Goal: Information Seeking & Learning: Learn about a topic

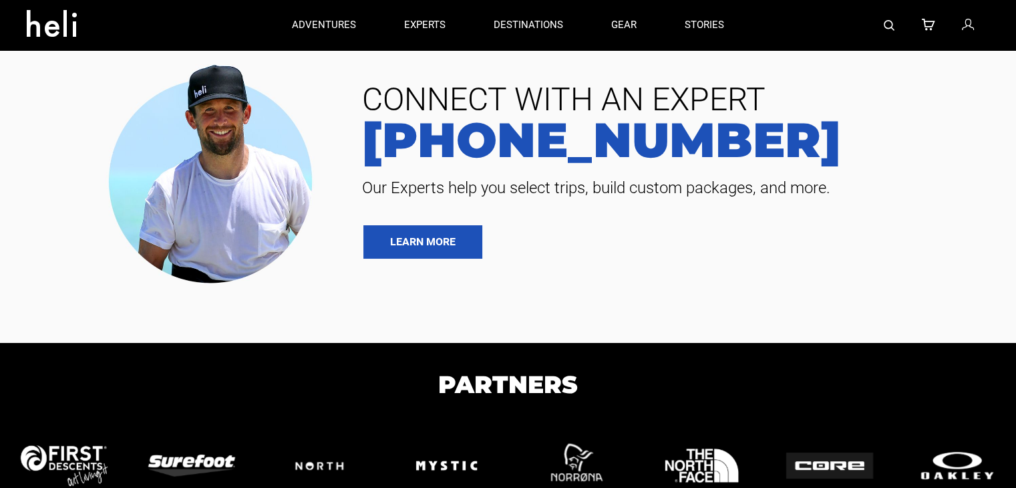
type input "Heli Skiing"
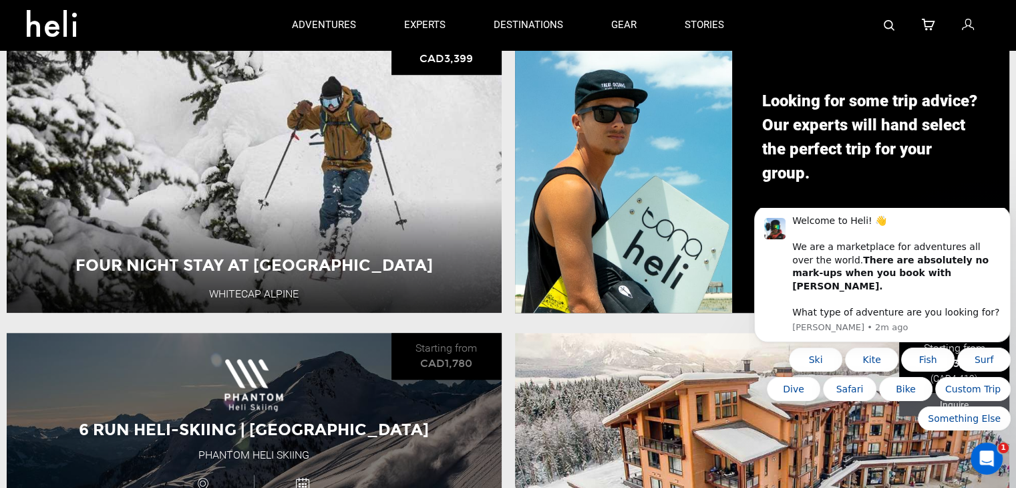
scroll to position [1075, 0]
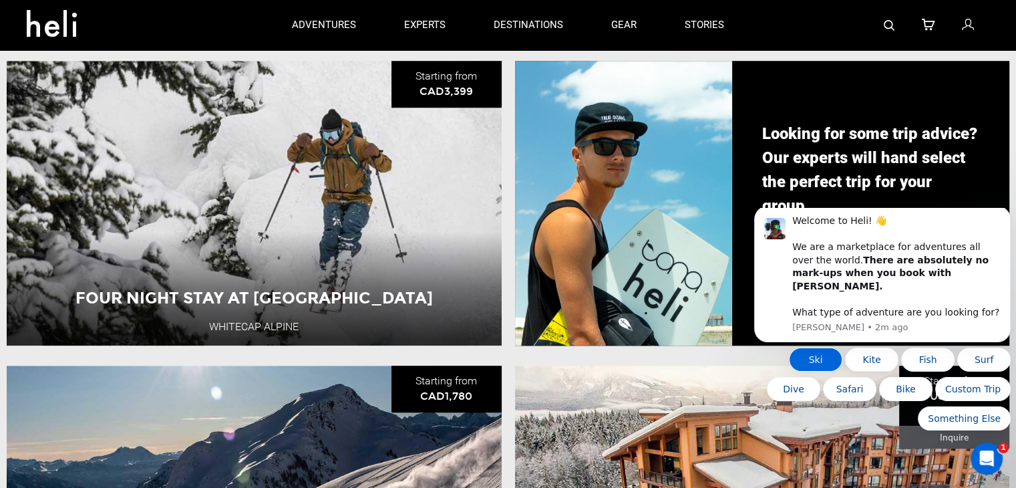
click at [819, 368] on button "Ski" at bounding box center [815, 359] width 53 height 24
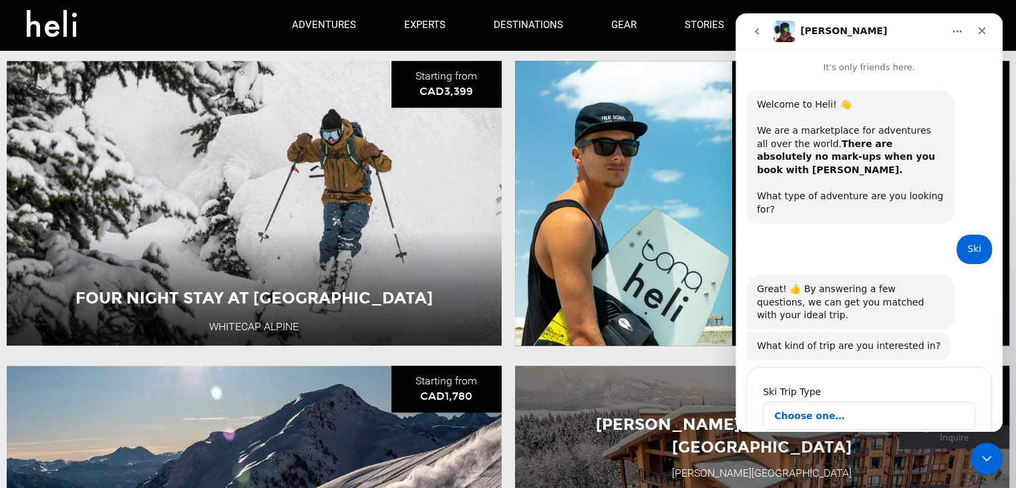
scroll to position [11, 0]
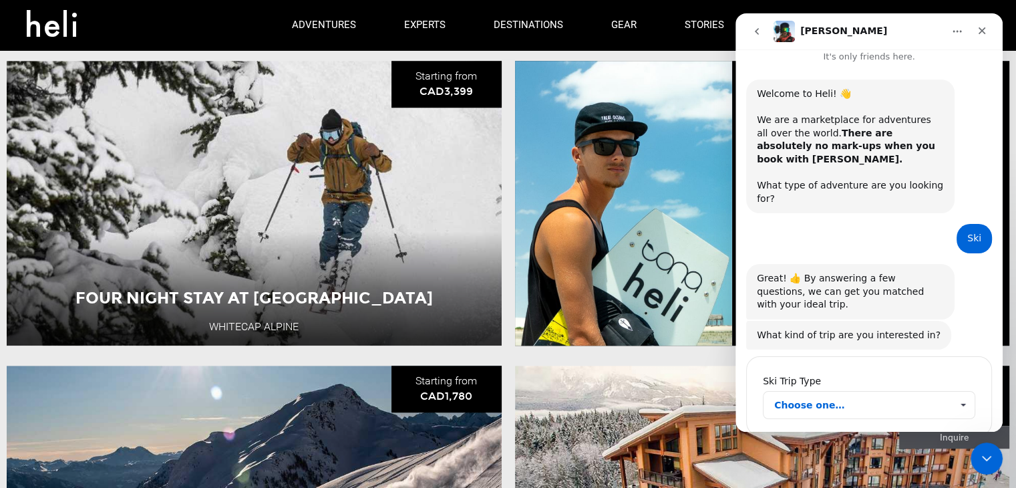
click at [955, 391] on span "Choose one…" at bounding box center [962, 404] width 23 height 27
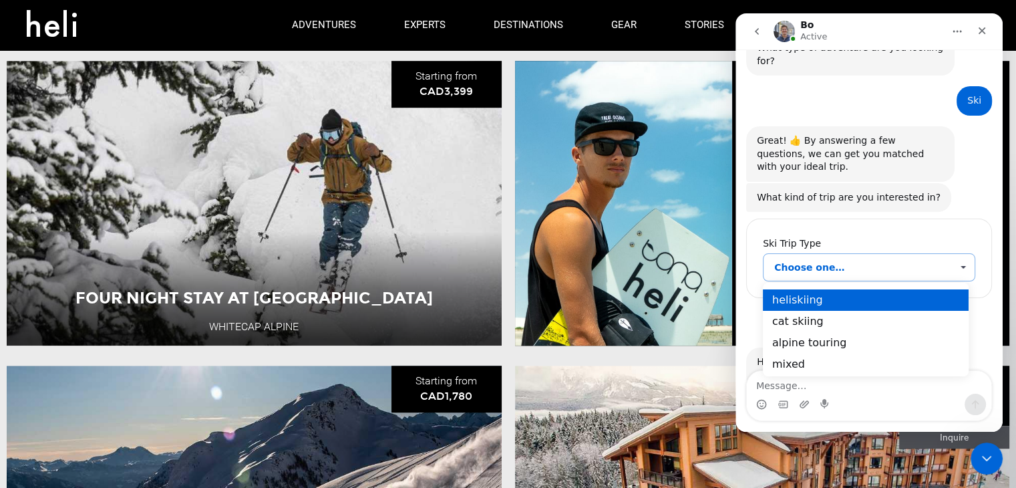
scroll to position [155, 0]
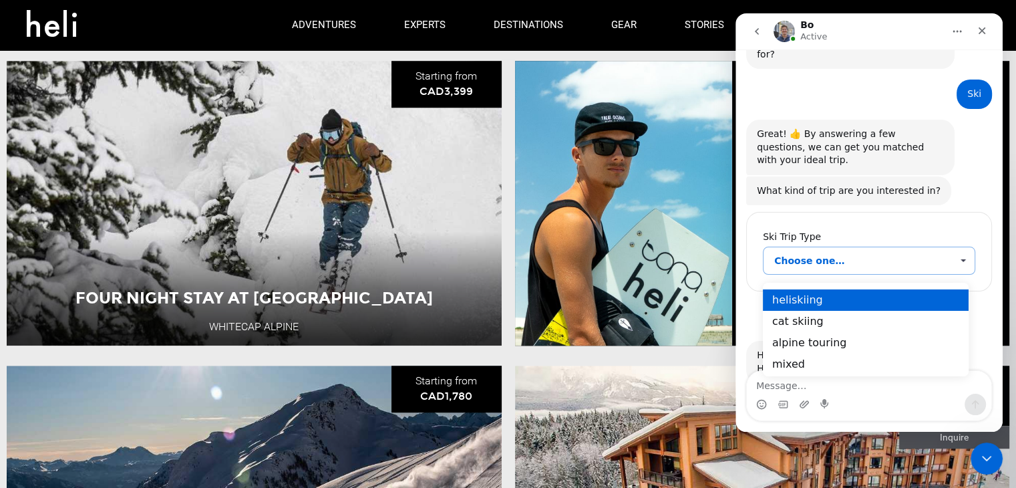
click at [807, 310] on div "heliskiing" at bounding box center [865, 299] width 206 height 21
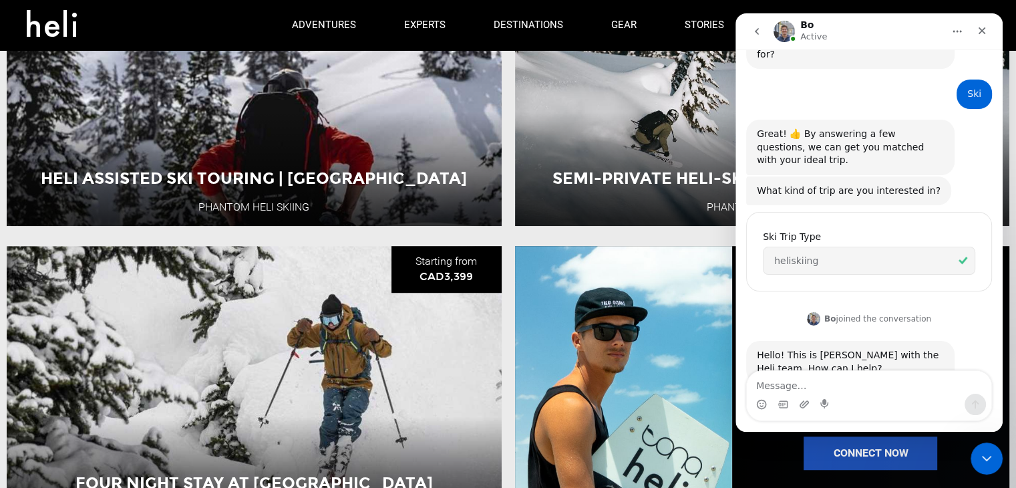
scroll to position [808, 0]
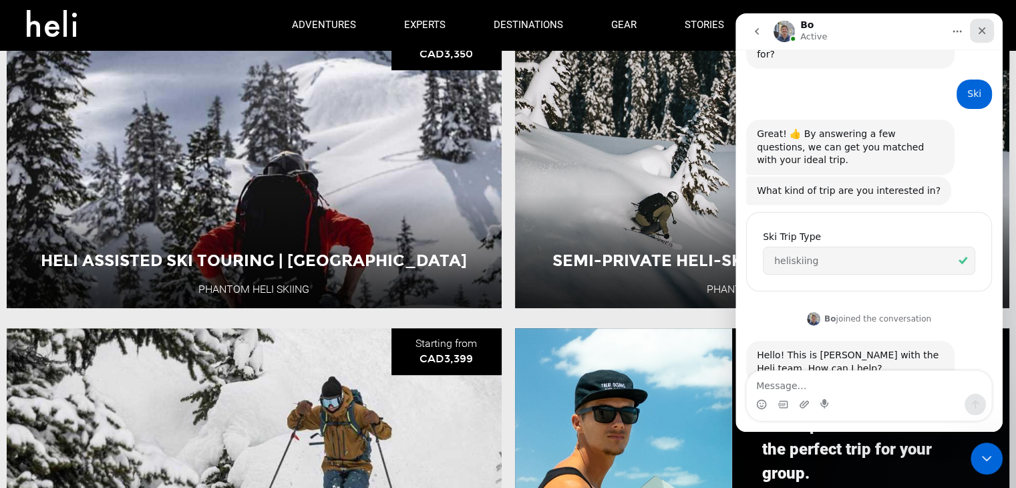
click at [983, 31] on icon "Close" at bounding box center [982, 30] width 7 height 7
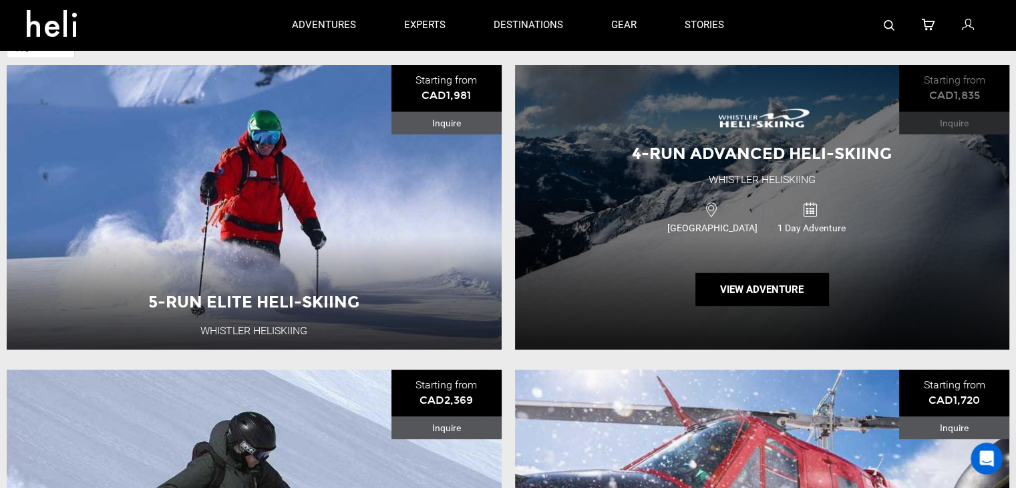
scroll to position [134, 0]
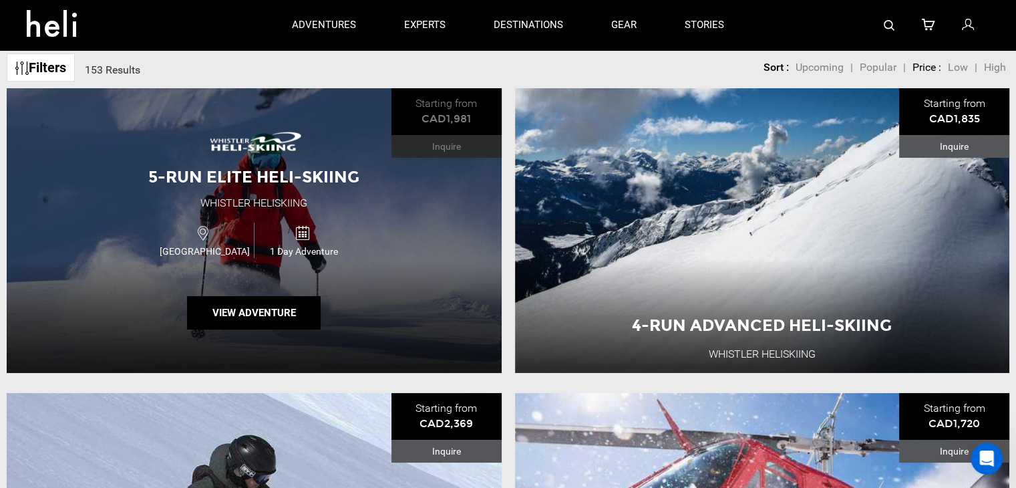
click at [309, 240] on div "1 Day Adventure" at bounding box center [303, 239] width 99 height 35
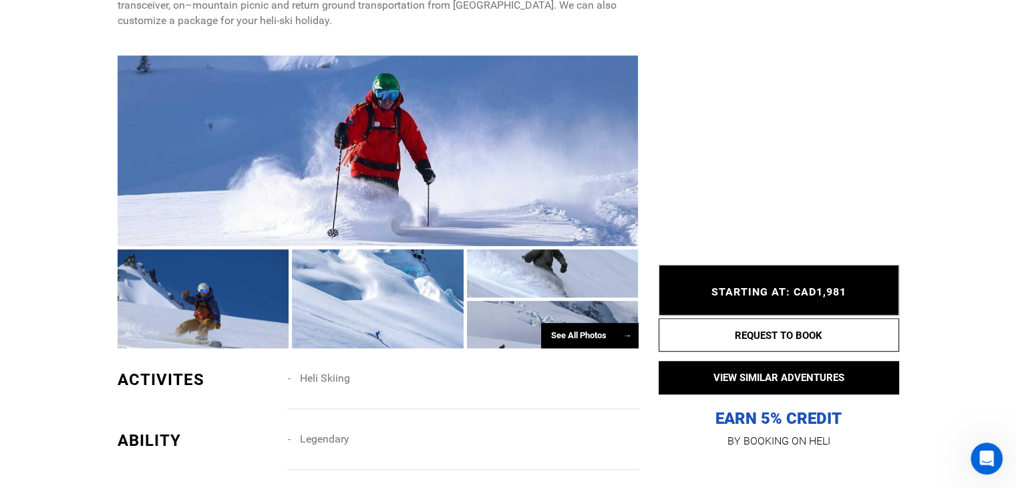
scroll to position [868, 0]
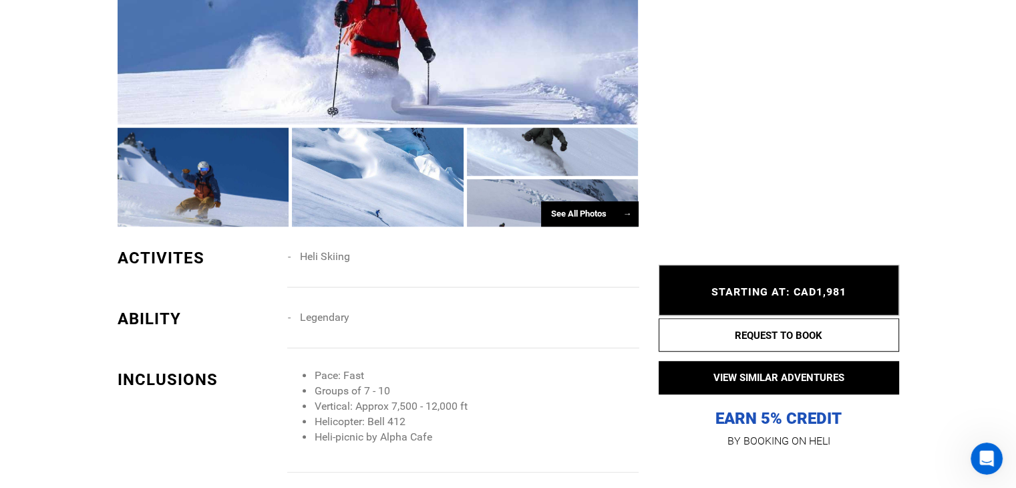
click at [596, 212] on div "See All Photos →" at bounding box center [590, 214] width 98 height 26
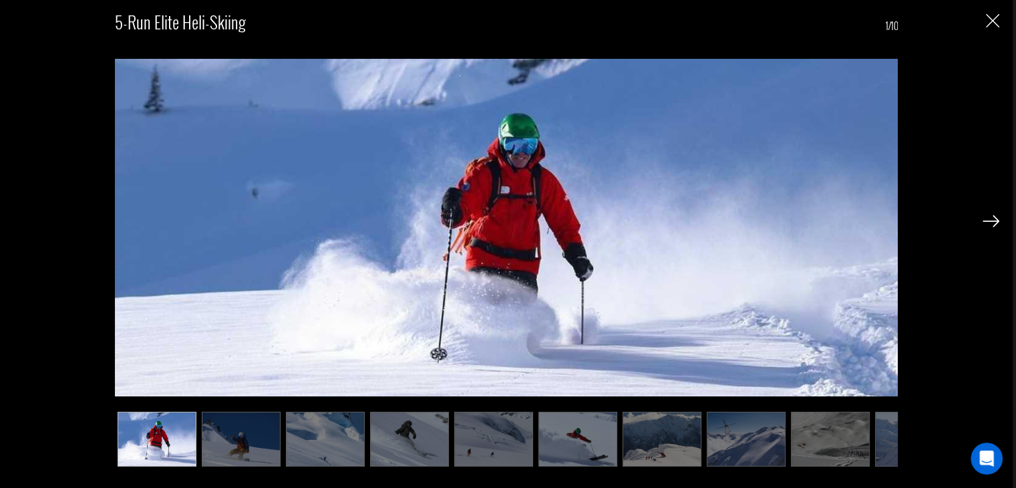
scroll to position [1069, 0]
click at [991, 220] on img at bounding box center [991, 221] width 17 height 12
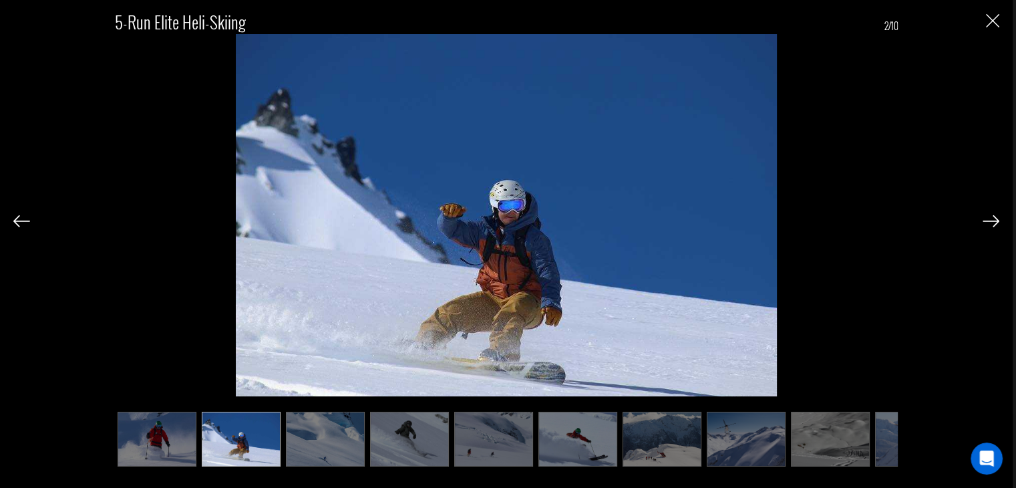
click at [988, 219] on img at bounding box center [991, 221] width 17 height 12
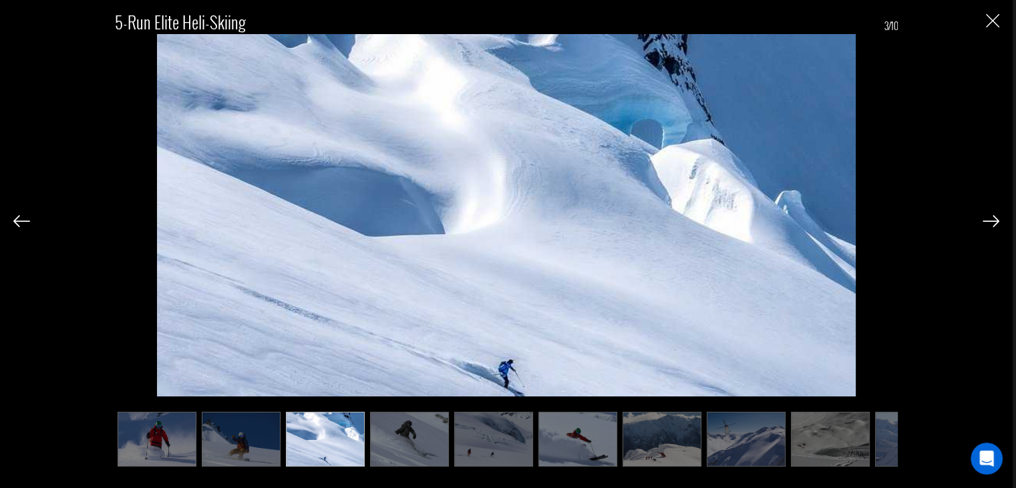
click at [985, 220] on img at bounding box center [991, 221] width 17 height 12
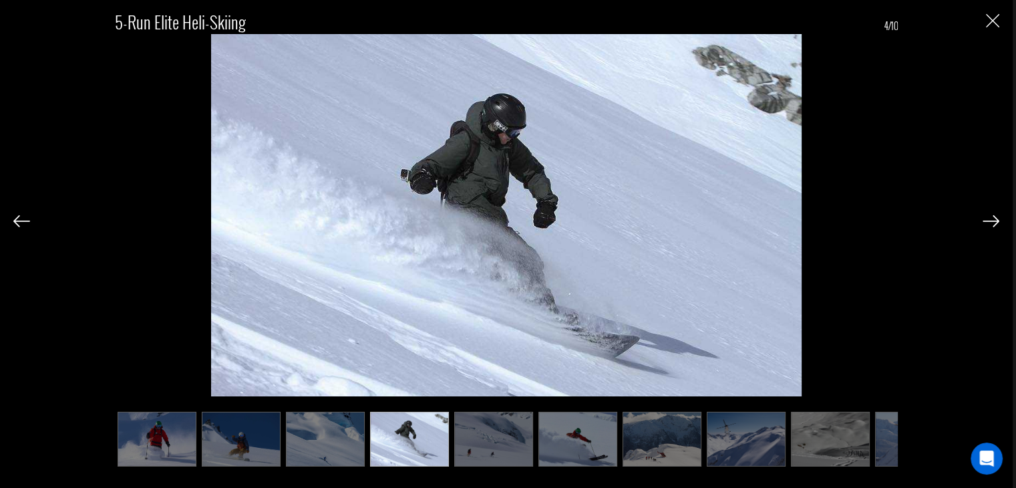
click at [983, 219] on img at bounding box center [991, 221] width 17 height 12
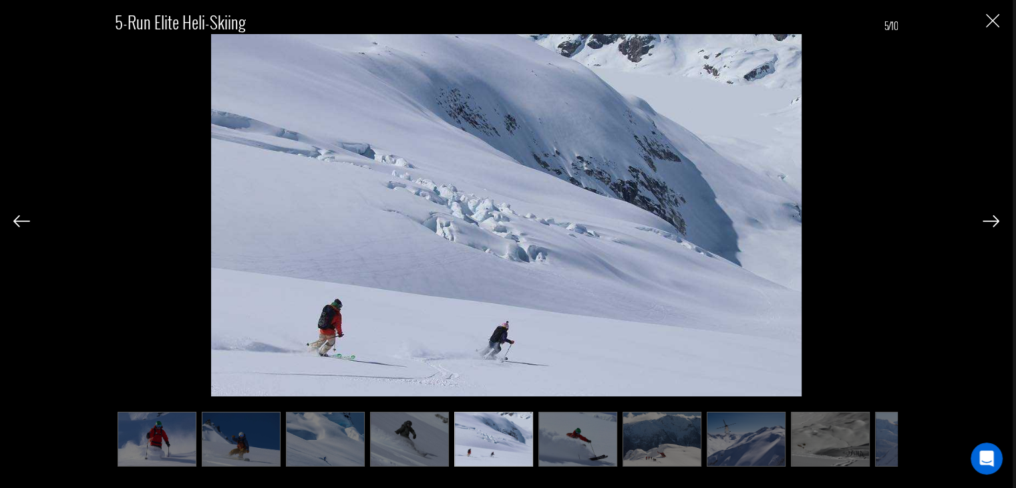
click at [983, 219] on img at bounding box center [991, 221] width 17 height 12
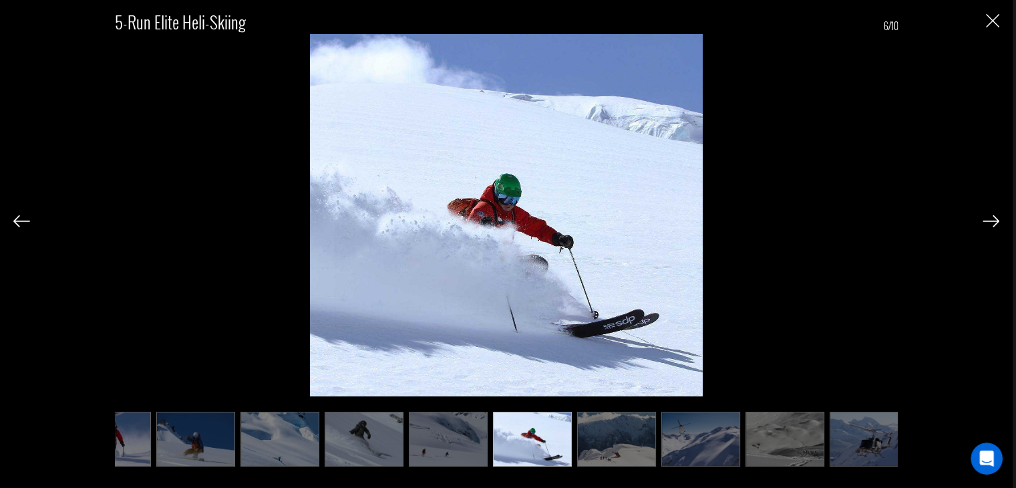
scroll to position [0, 58]
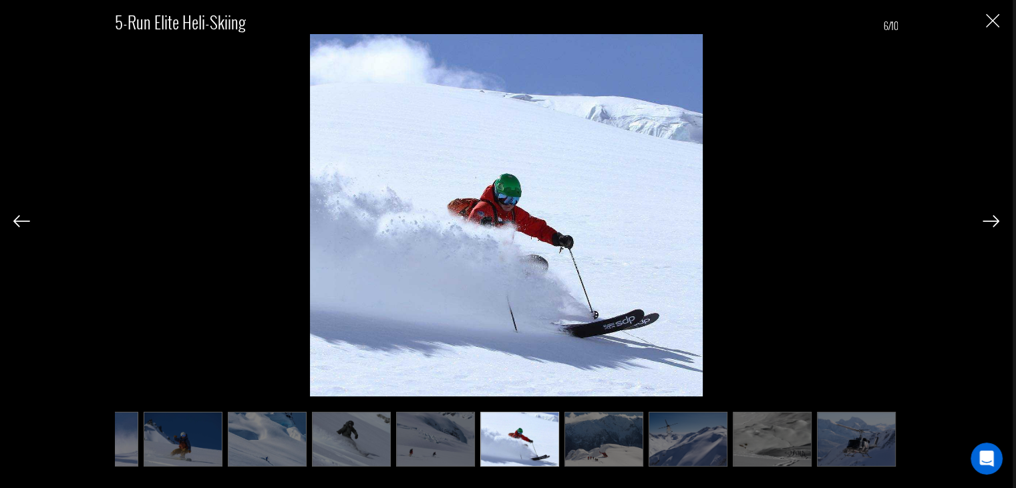
click at [983, 219] on img at bounding box center [991, 221] width 17 height 12
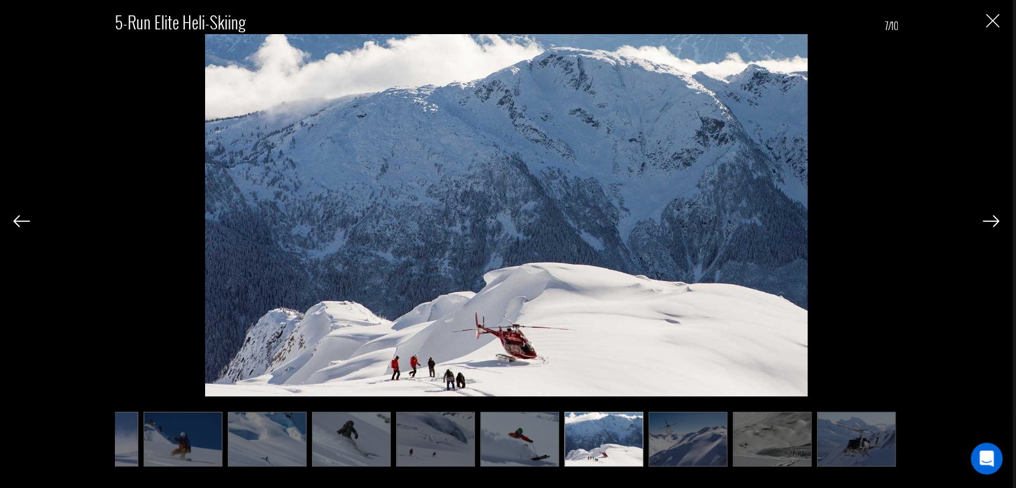
click at [983, 218] on img at bounding box center [991, 221] width 17 height 12
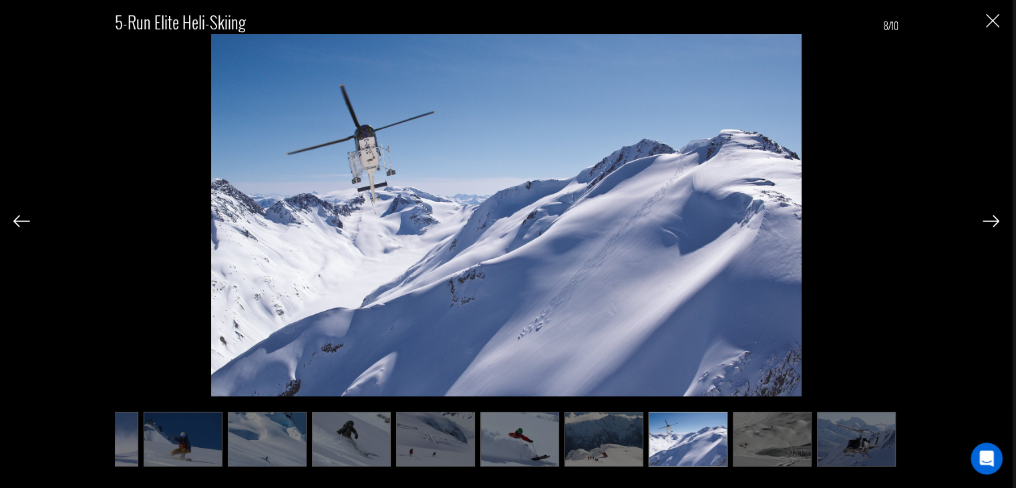
click at [981, 218] on div "5-Run Elite Heli-Skiing 8/10" at bounding box center [506, 232] width 986 height 464
click at [989, 215] on img at bounding box center [991, 221] width 17 height 12
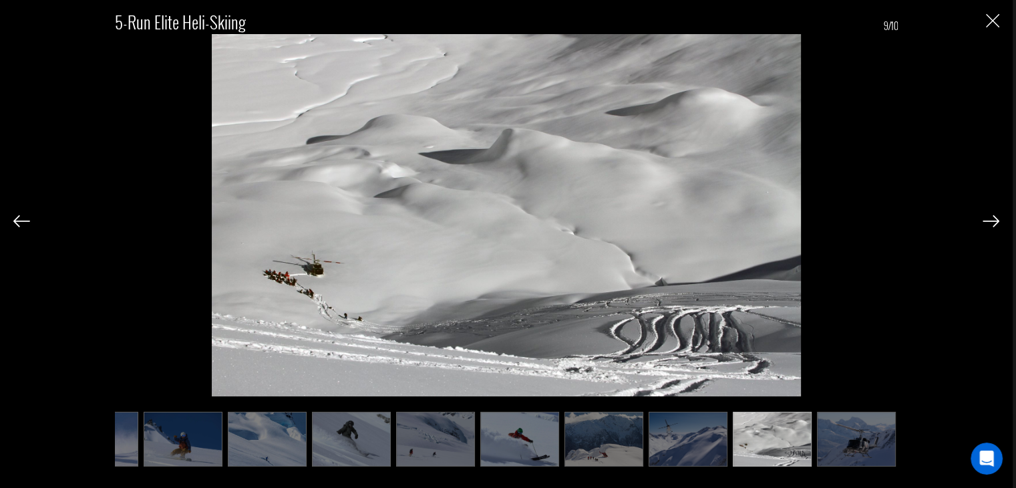
click at [992, 216] on img at bounding box center [991, 221] width 17 height 12
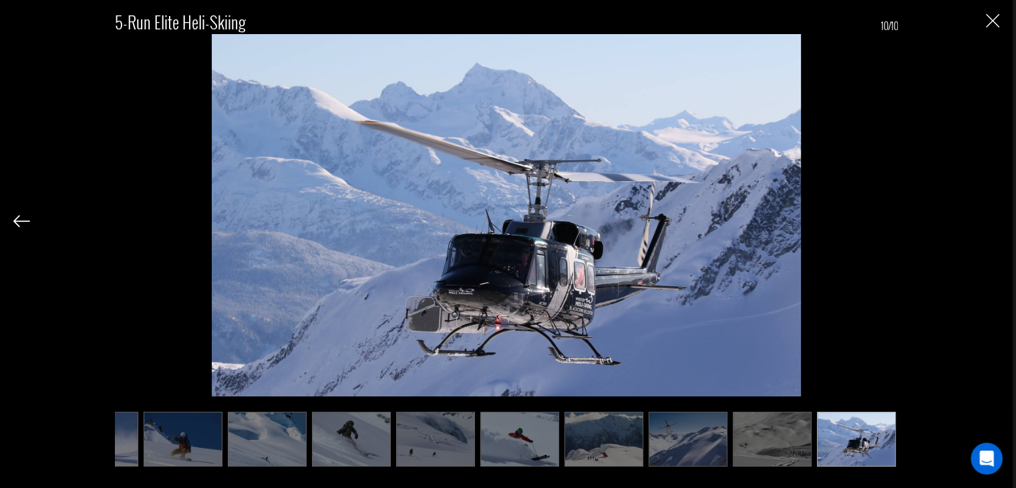
click at [991, 216] on div "5-Run Elite Heli-Skiing 10/10" at bounding box center [506, 232] width 986 height 464
click at [989, 17] on img "Close" at bounding box center [992, 20] width 13 height 13
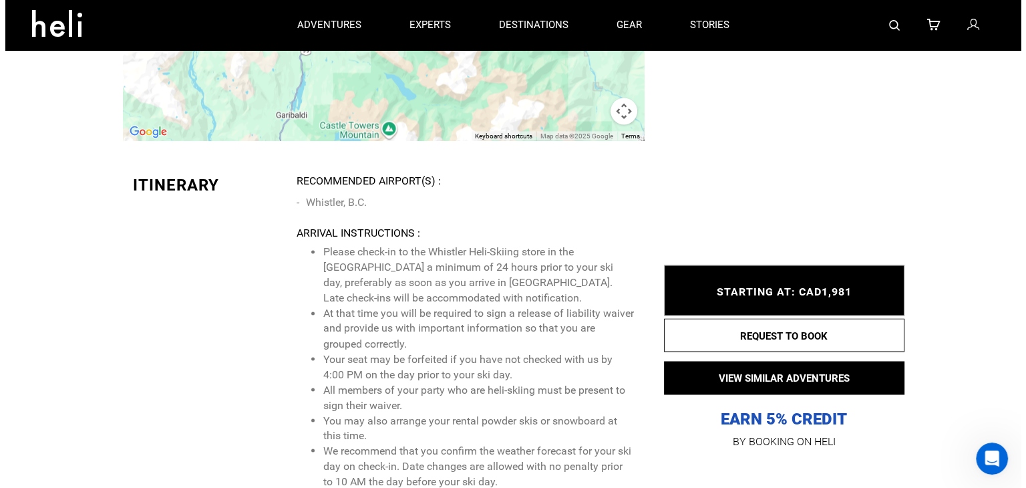
scroll to position [1939, 0]
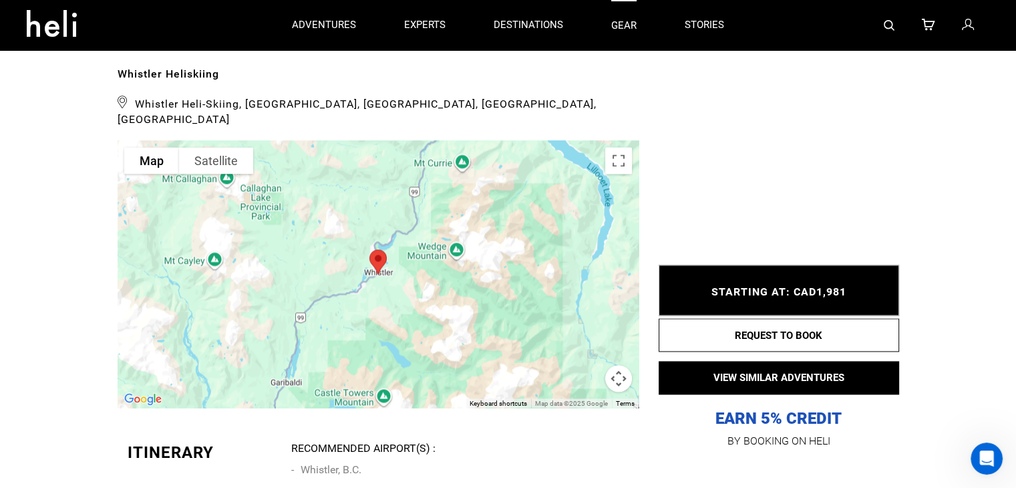
click at [623, 19] on link "gear" at bounding box center [623, 25] width 25 height 50
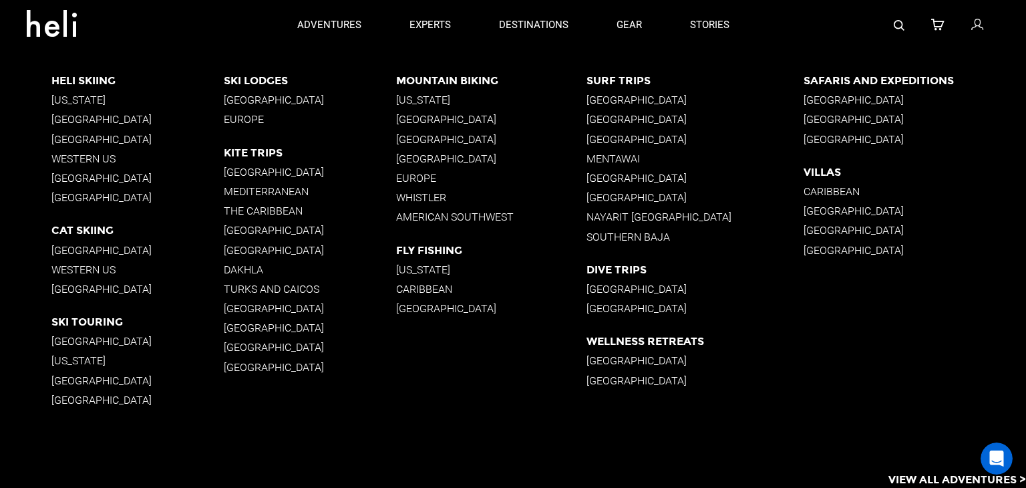
click at [265, 150] on p "Kite Trips" at bounding box center [310, 152] width 172 height 13
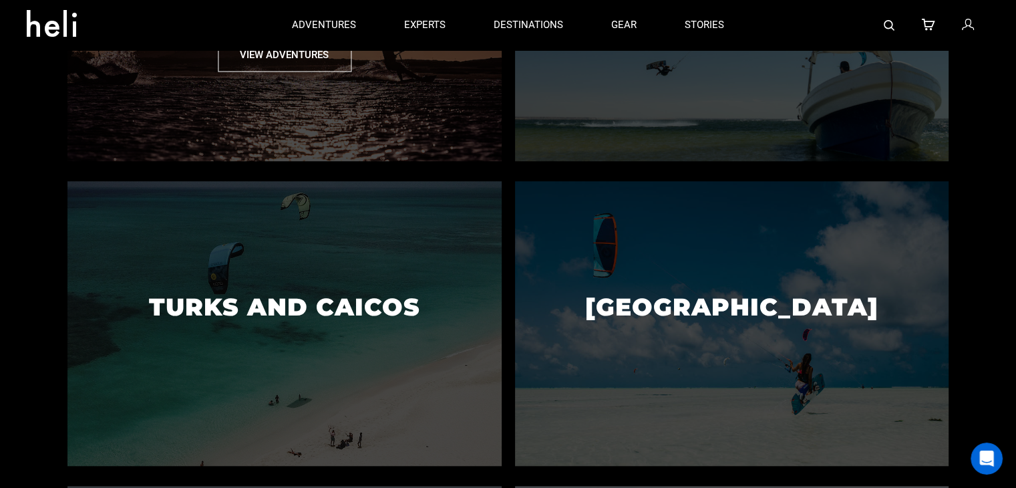
scroll to position [1069, 0]
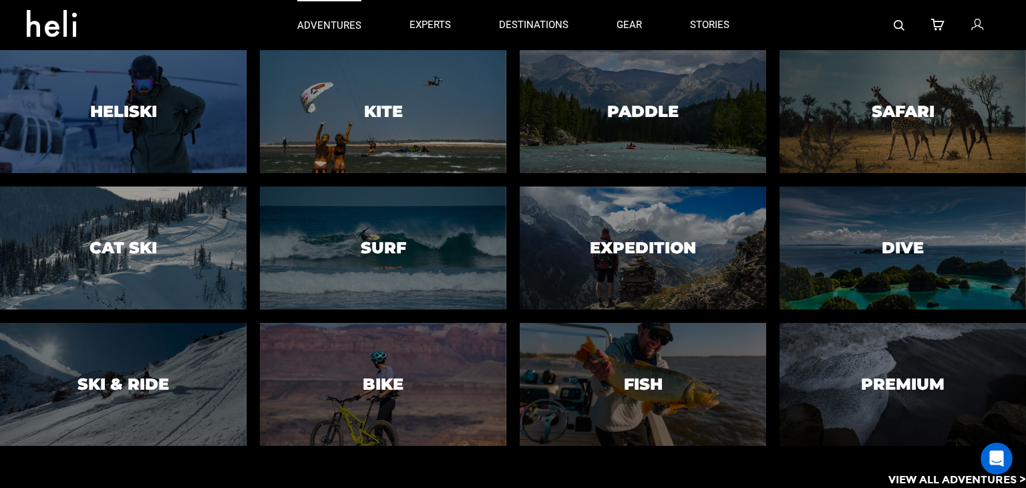
click at [335, 31] on p "adventures" at bounding box center [329, 26] width 64 height 14
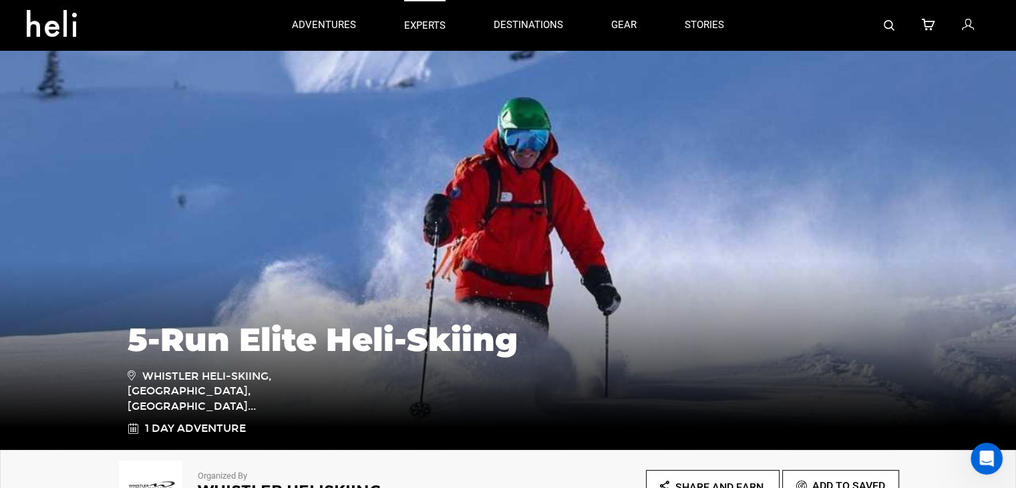
click at [417, 20] on p "experts" at bounding box center [424, 26] width 41 height 14
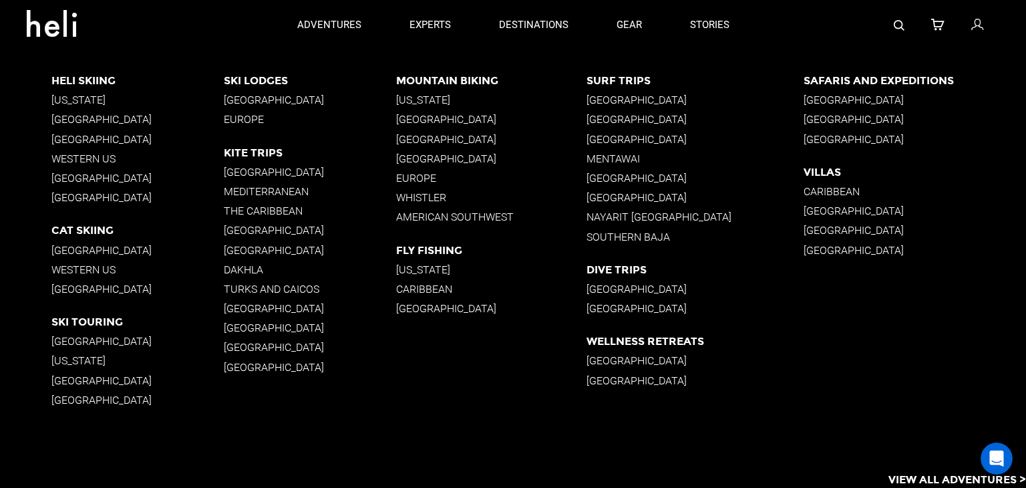
click at [257, 172] on p "[GEOGRAPHIC_DATA]" at bounding box center [310, 172] width 172 height 13
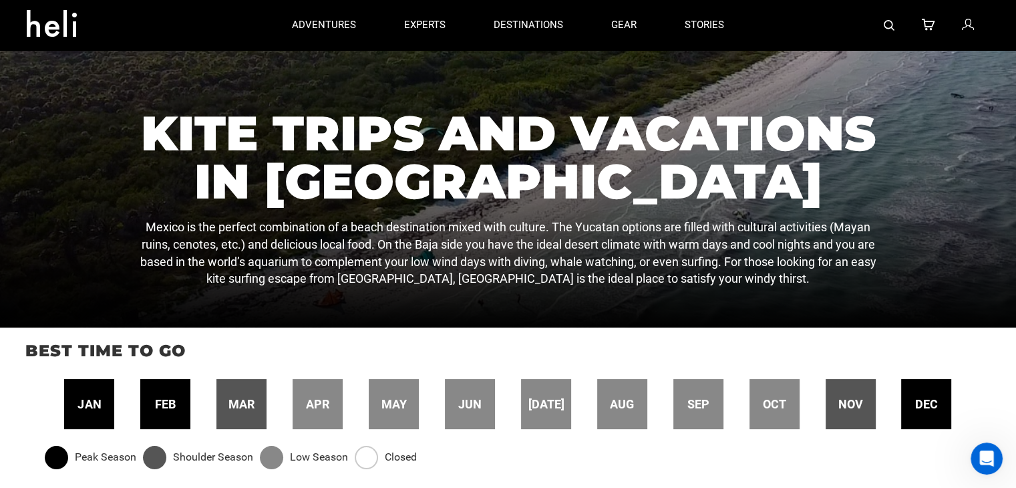
scroll to position [134, 0]
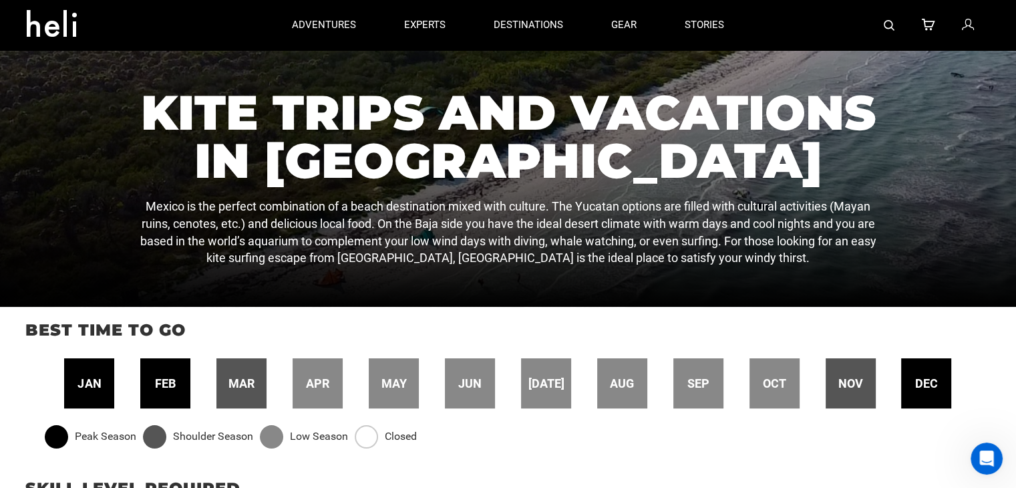
click at [845, 391] on span "nov" at bounding box center [850, 383] width 25 height 17
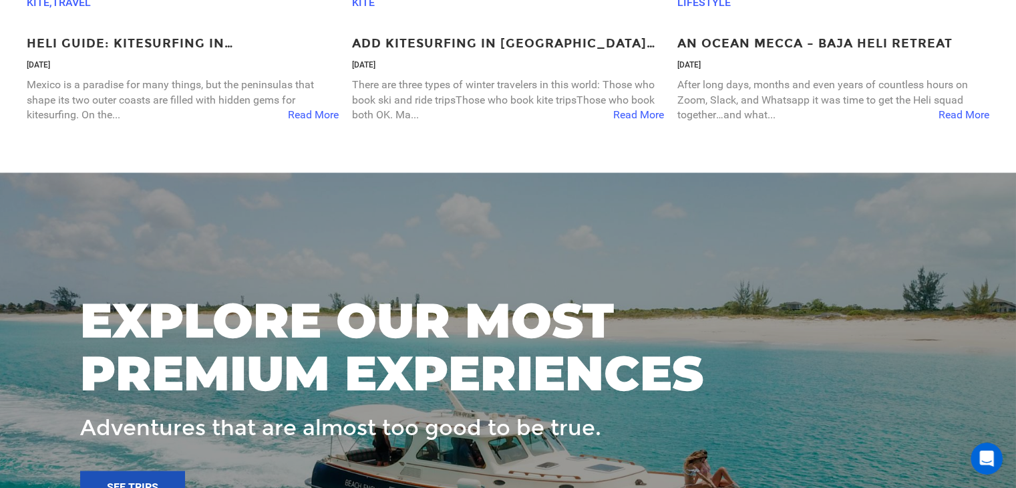
scroll to position [2178, 0]
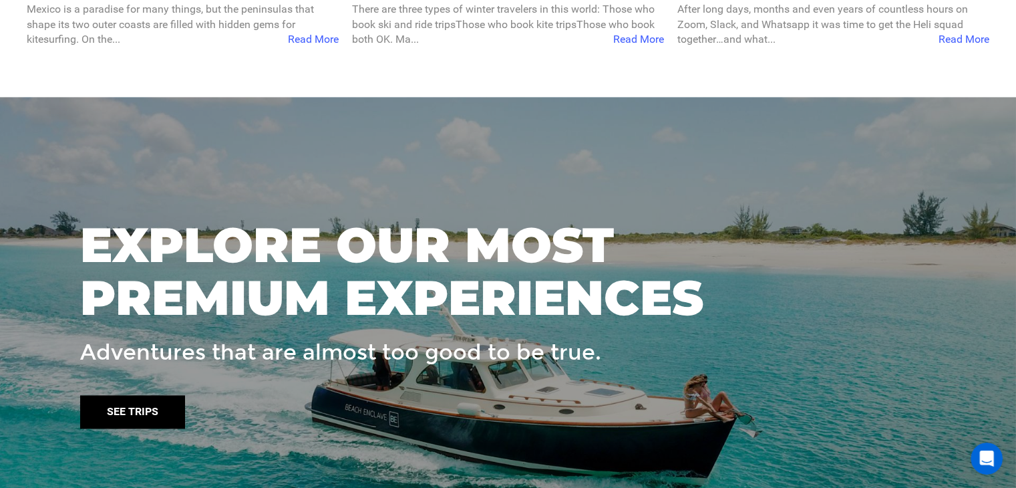
click at [152, 407] on link "See trips" at bounding box center [132, 411] width 105 height 33
